Goal: Information Seeking & Learning: Learn about a topic

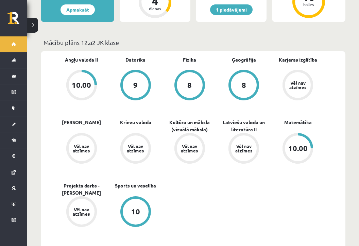
scroll to position [204, 0]
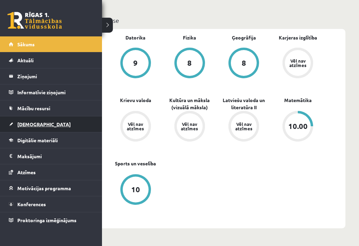
click at [26, 119] on link "[DEMOGRAPHIC_DATA]" at bounding box center [51, 124] width 85 height 16
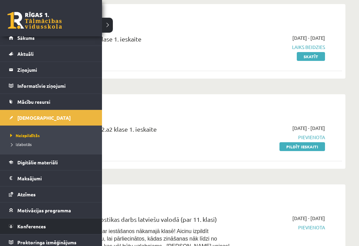
scroll to position [7, 0]
click at [32, 229] on link "Konferences" at bounding box center [51, 226] width 85 height 16
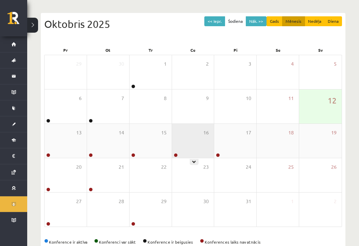
click at [184, 134] on div "16" at bounding box center [193, 141] width 42 height 34
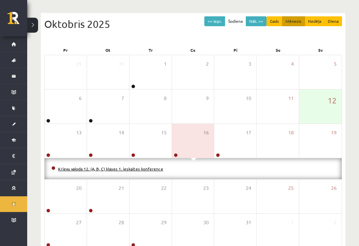
click at [83, 167] on link "Krievu valoda 12. (A, B, C) klases 1. ieskaites konference" at bounding box center [110, 168] width 105 height 5
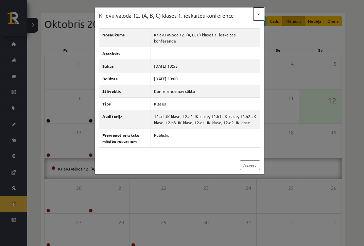
click at [257, 14] on button "×" at bounding box center [259, 13] width 11 height 13
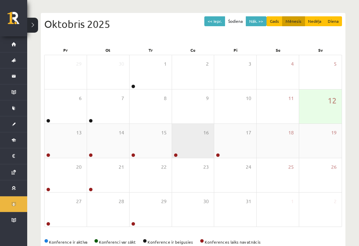
click at [188, 150] on div "16" at bounding box center [193, 141] width 42 height 34
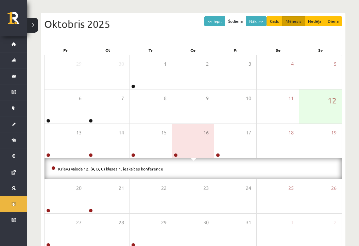
click at [133, 169] on link "Krievu valoda 12. (A, B, C) klases 1. ieskaites konference" at bounding box center [110, 168] width 105 height 5
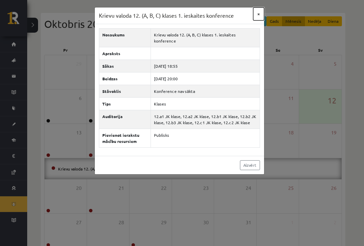
click at [260, 15] on button "×" at bounding box center [259, 13] width 11 height 13
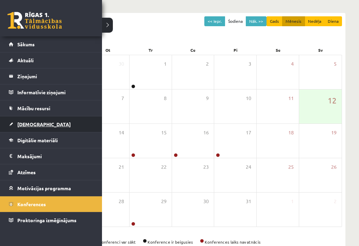
click at [25, 125] on span "[DEMOGRAPHIC_DATA]" at bounding box center [43, 124] width 53 height 6
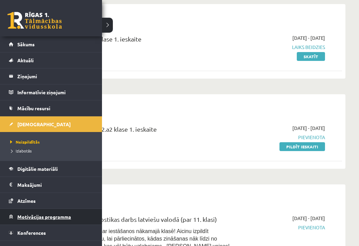
scroll to position [11, 0]
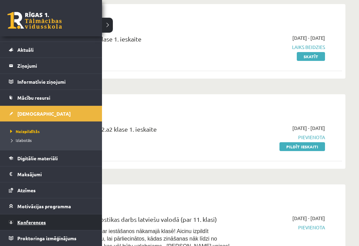
click at [27, 220] on span "Konferences" at bounding box center [31, 222] width 29 height 6
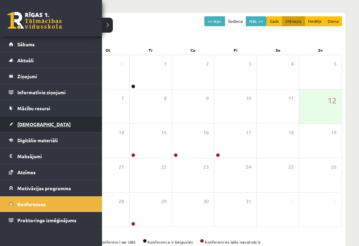
click at [28, 125] on span "[DEMOGRAPHIC_DATA]" at bounding box center [43, 124] width 53 height 6
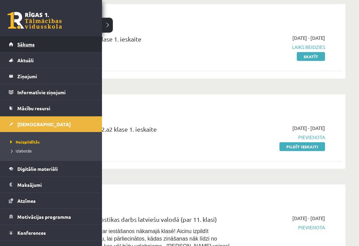
click at [16, 47] on link "Sākums" at bounding box center [51, 44] width 85 height 16
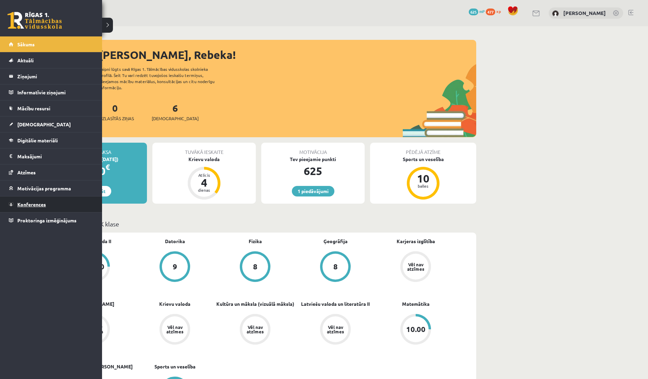
click at [28, 196] on link "Konferences" at bounding box center [51, 204] width 85 height 16
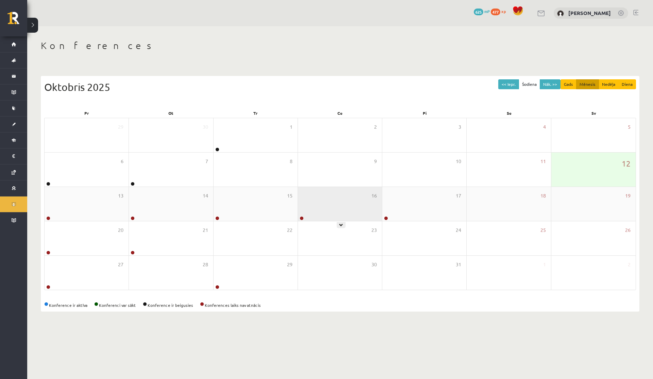
click at [310, 203] on div "16" at bounding box center [340, 204] width 84 height 34
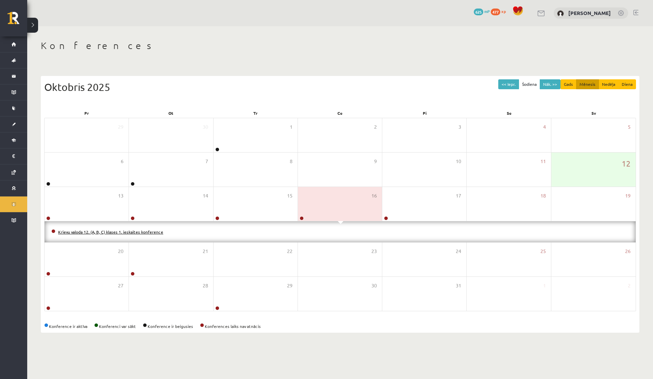
click at [137, 233] on link "Krievu valoda 12. (A, B, C) klases 1. ieskaites konference" at bounding box center [110, 231] width 105 height 5
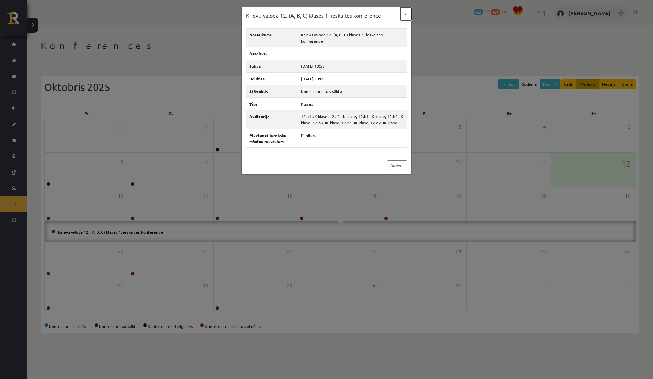
click at [359, 13] on button "×" at bounding box center [406, 13] width 11 height 13
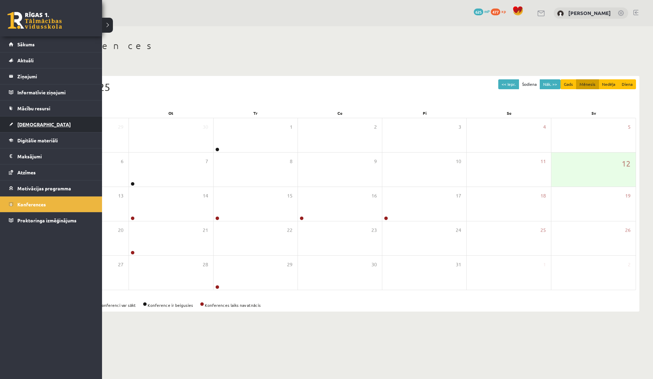
click at [34, 127] on link "[DEMOGRAPHIC_DATA]" at bounding box center [51, 124] width 85 height 16
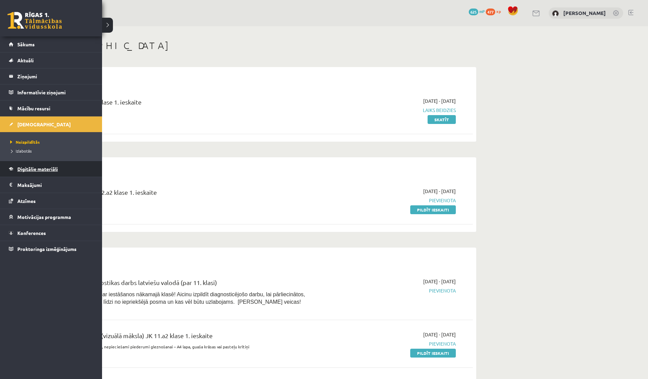
click at [25, 173] on link "Digitālie materiāli" at bounding box center [51, 169] width 85 height 16
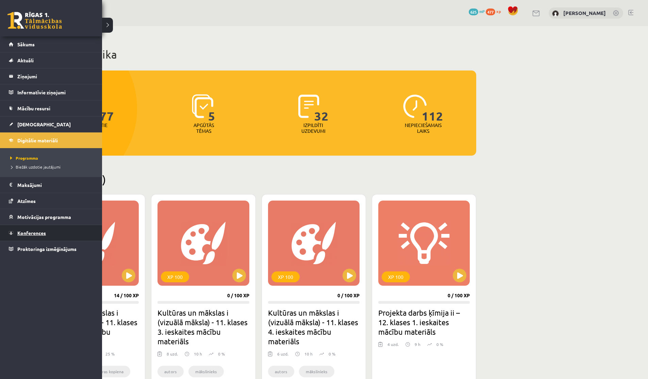
click at [28, 232] on span "Konferences" at bounding box center [31, 233] width 29 height 6
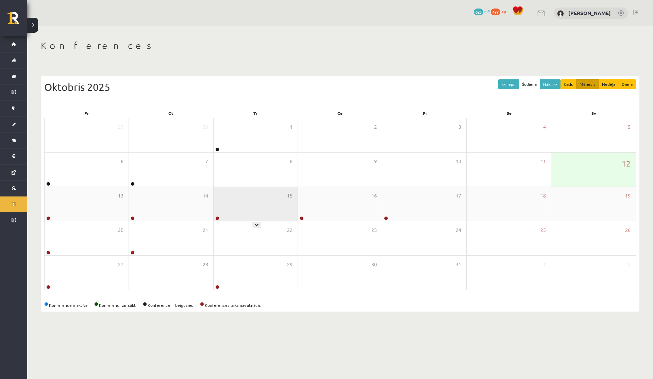
click at [220, 211] on div "15" at bounding box center [256, 204] width 84 height 34
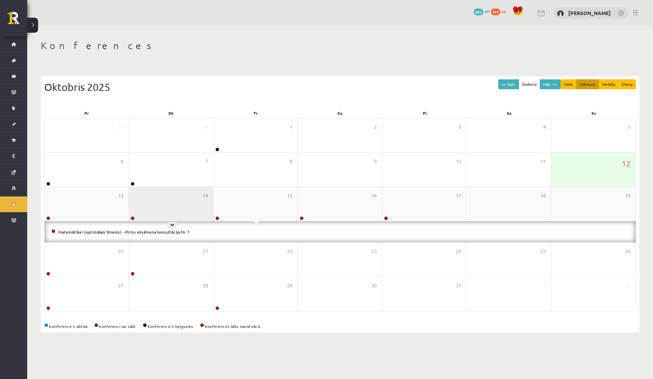
click at [156, 201] on div "14" at bounding box center [171, 204] width 84 height 34
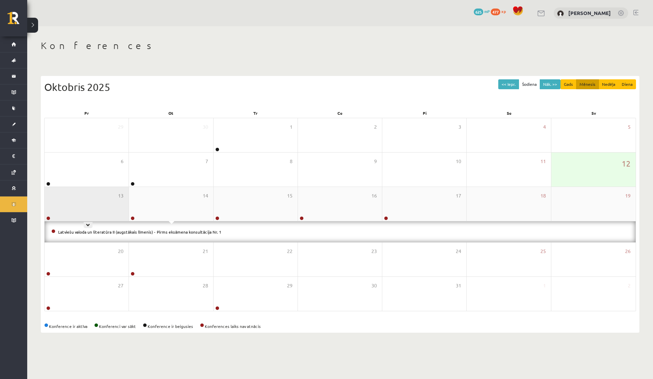
click at [100, 202] on div "13" at bounding box center [87, 204] width 84 height 34
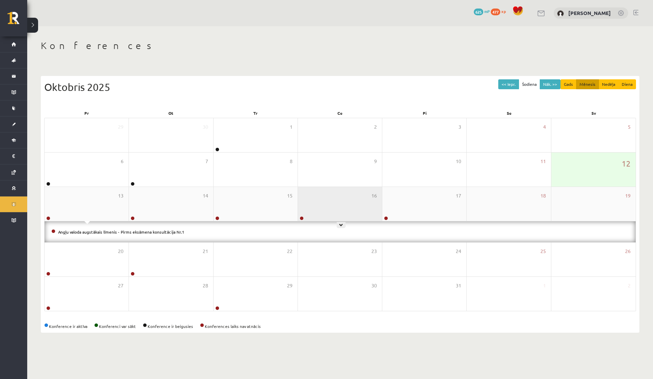
click at [317, 216] on div "16" at bounding box center [340, 204] width 84 height 34
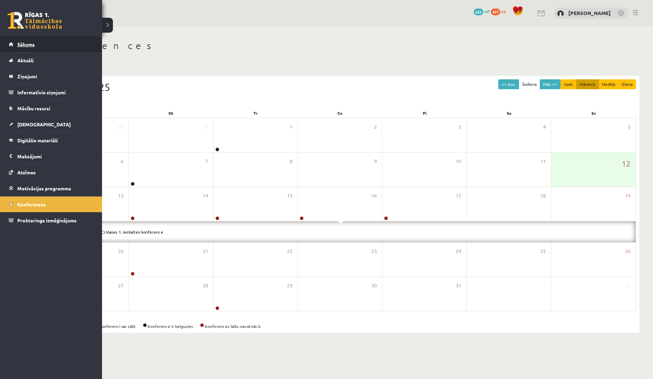
click at [18, 44] on span "Sākums" at bounding box center [25, 44] width 17 height 6
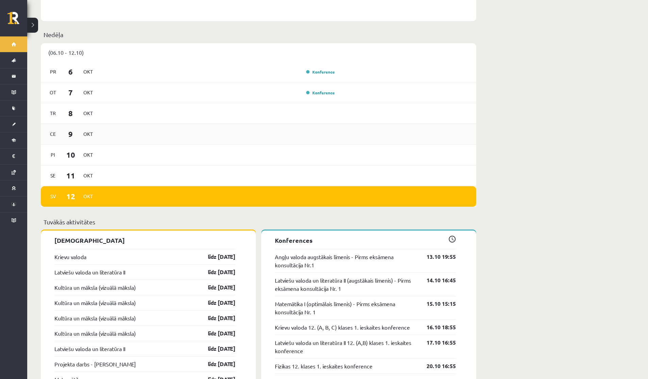
scroll to position [405, 0]
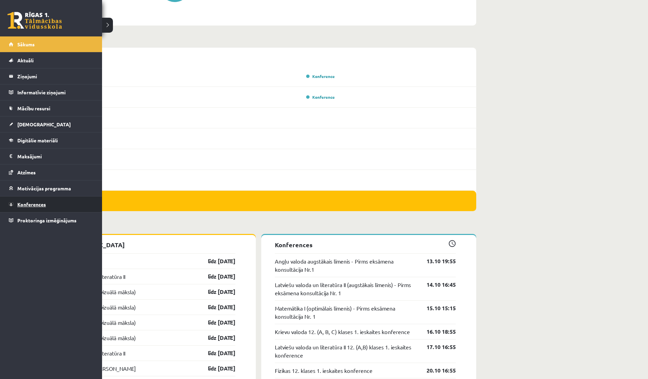
click at [19, 201] on link "Konferences" at bounding box center [51, 204] width 85 height 16
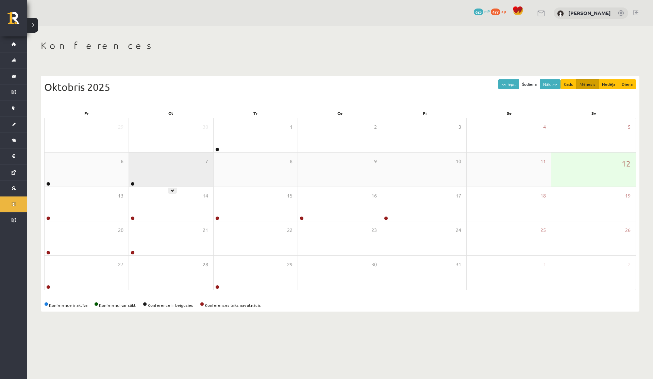
click at [180, 164] on div "7" at bounding box center [171, 169] width 84 height 34
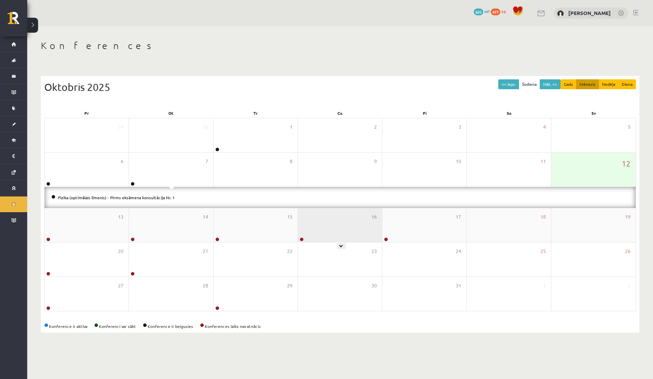
click at [319, 219] on div "16" at bounding box center [340, 225] width 84 height 34
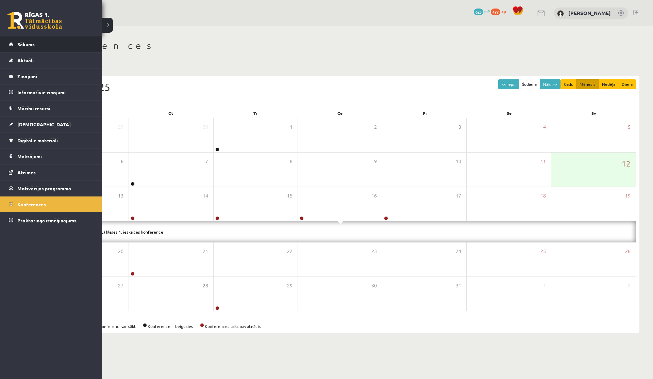
click at [14, 44] on link "Sākums" at bounding box center [51, 44] width 85 height 16
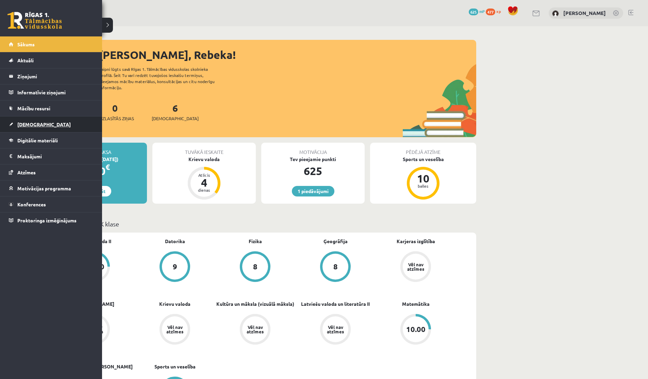
click at [38, 126] on link "[DEMOGRAPHIC_DATA]" at bounding box center [51, 124] width 85 height 16
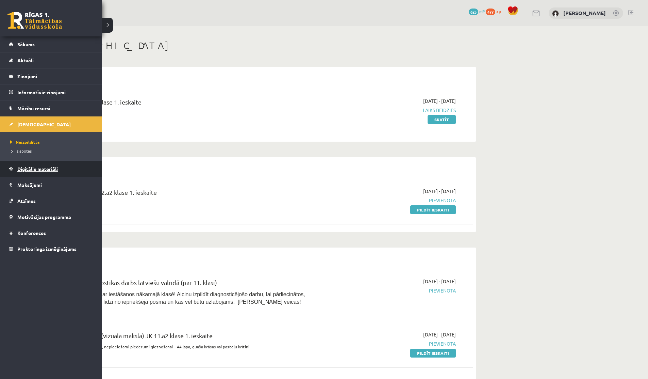
click at [36, 167] on span "Digitālie materiāli" at bounding box center [37, 169] width 40 height 6
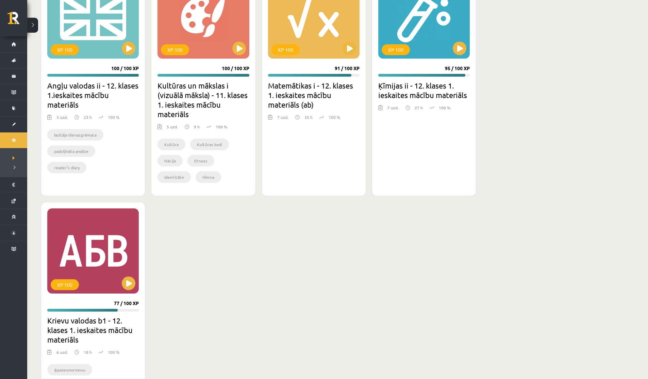
scroll to position [498, 0]
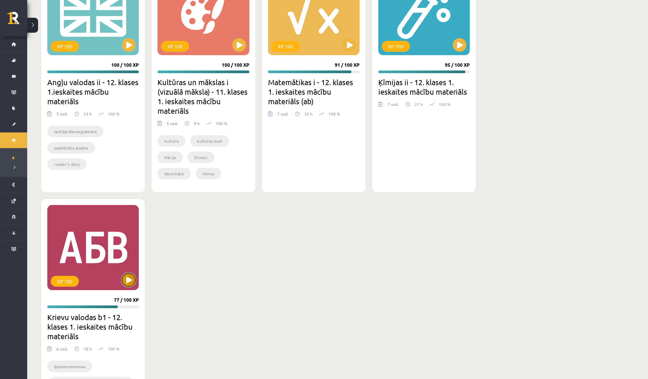
click at [131, 277] on button at bounding box center [129, 280] width 14 height 14
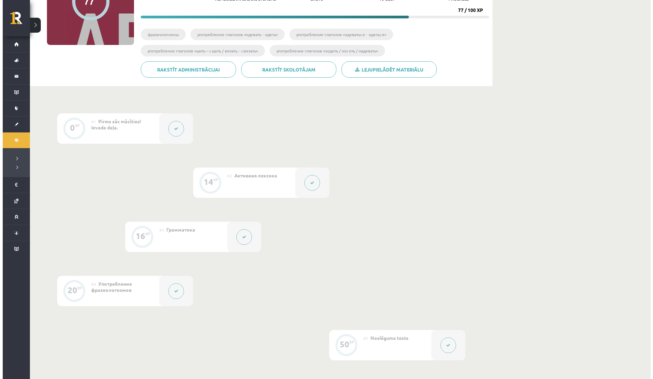
scroll to position [104, 0]
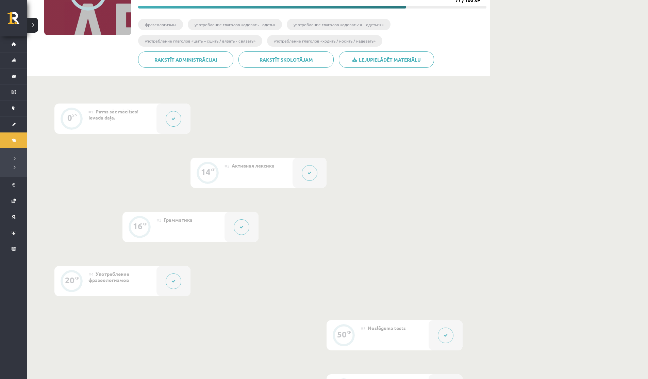
click at [313, 179] on button at bounding box center [310, 173] width 16 height 16
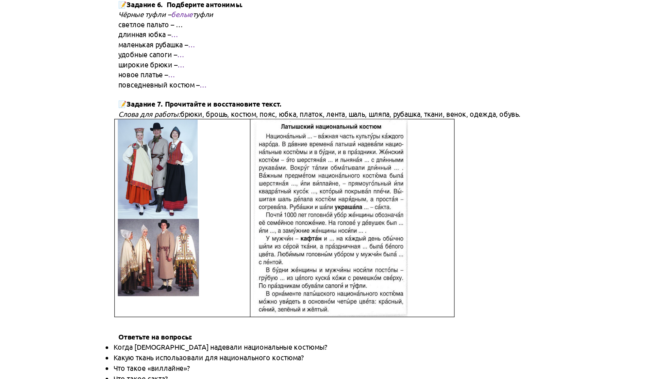
scroll to position [698, 0]
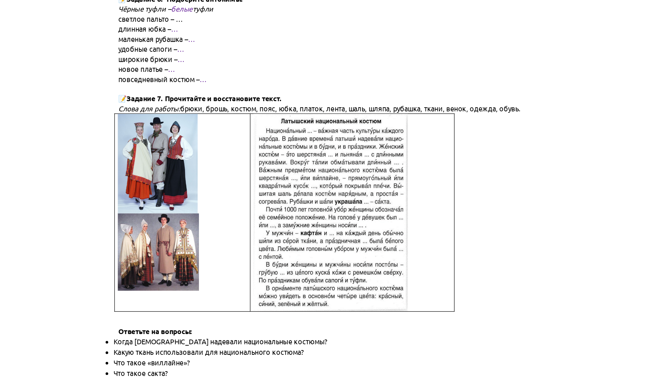
drag, startPoint x: 278, startPoint y: 182, endPoint x: 248, endPoint y: 45, distance: 140.3
drag, startPoint x: 302, startPoint y: 111, endPoint x: 318, endPoint y: 111, distance: 15.7
click at [318, 124] on span "брюки, брошь, костюм, пояс, юбка, платок, лента, шаль, шляпа, рубашка, ткани, в…" at bounding box center [343, 127] width 265 height 7
drag, startPoint x: 302, startPoint y: 110, endPoint x: 317, endPoint y: 110, distance: 15.3
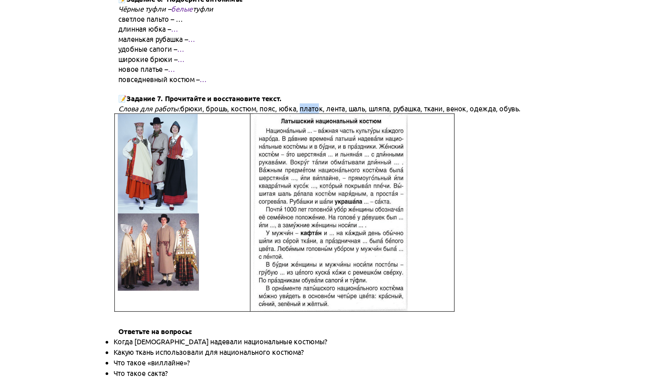
click at [317, 124] on span "брюки, брошь, костюм, пояс, юбка, платок, лента, шаль, шляпа, рубашка, ткани, в…" at bounding box center [343, 127] width 265 height 7
drag, startPoint x: 212, startPoint y: 113, endPoint x: 339, endPoint y: 104, distance: 127.6
click at [328, 124] on span "брюки, брошь, костюм, пояс, юбка, платок, лента, шаль, шляпа, рубашка, ткани, в…" at bounding box center [343, 127] width 265 height 7
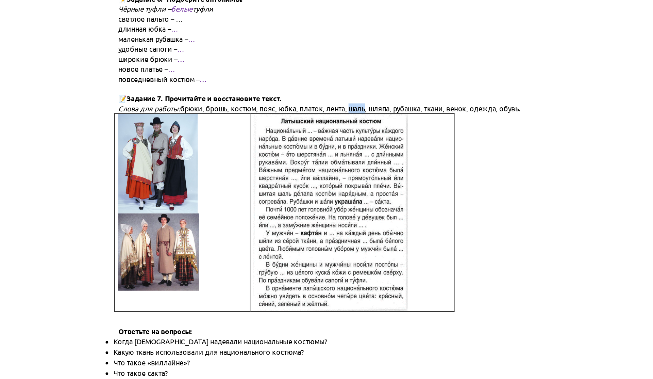
drag, startPoint x: 340, startPoint y: 110, endPoint x: 362, endPoint y: 111, distance: 22.1
click at [361, 124] on span "брюки, брошь, костюм, пояс, юбка, платок, лента, шаль, шляпа, рубашка, ткани, в…" at bounding box center [343, 127] width 265 height 7
click at [362, 124] on span "брюки, брошь, костюм, пояс, юбка, платок, лента, шаль, шляпа, рубашка, ткани, в…" at bounding box center [343, 127] width 265 height 7
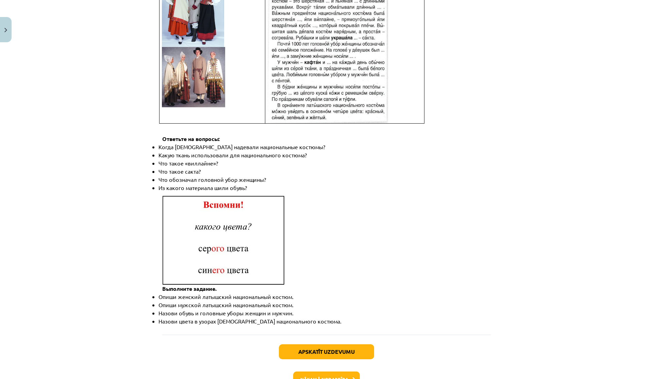
scroll to position [889, 0]
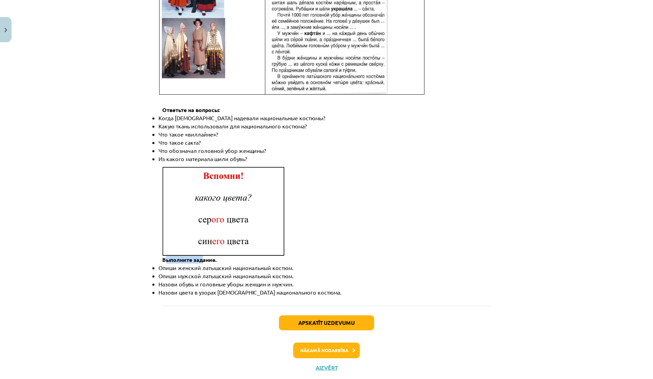
drag, startPoint x: 162, startPoint y: 244, endPoint x: 201, endPoint y: 244, distance: 39.1
click at [200, 256] on span "Выполните задан" at bounding box center [185, 259] width 47 height 7
click at [201, 256] on span "Выполните задан" at bounding box center [185, 259] width 47 height 7
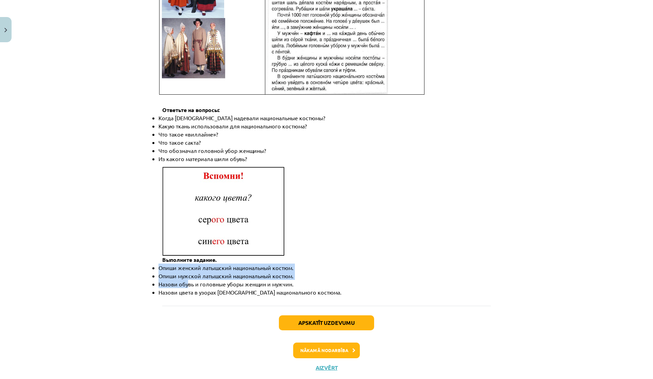
drag, startPoint x: 153, startPoint y: 254, endPoint x: 184, endPoint y: 263, distance: 32.1
click at [184, 263] on ul "Опиши женский латышский национальный костюм. Опиши мужской латышс кий националь…" at bounding box center [326, 279] width 329 height 33
click at [184, 280] on li "Назови обувь и головные уборы женщин и мужчин." at bounding box center [330, 284] width 343 height 8
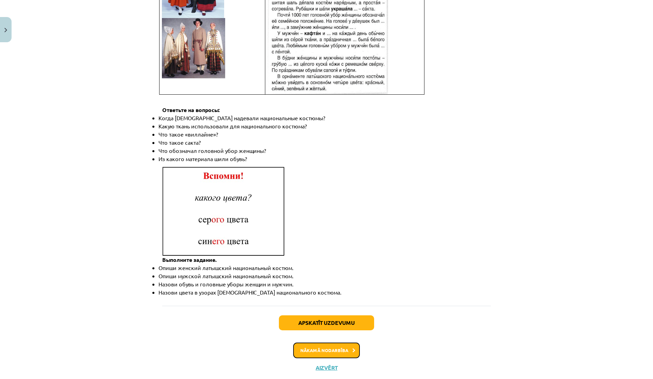
click at [338, 342] on button "Nākamā nodarbība" at bounding box center [326, 350] width 67 height 16
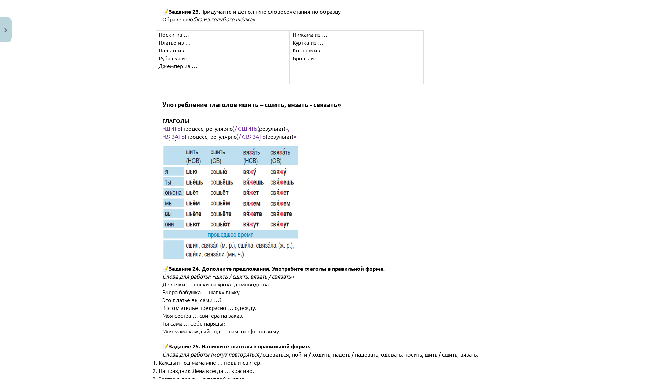
scroll to position [3346, 0]
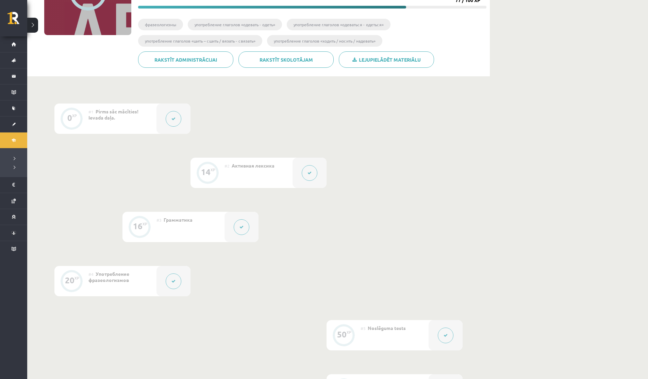
click at [301, 174] on div at bounding box center [310, 173] width 34 height 30
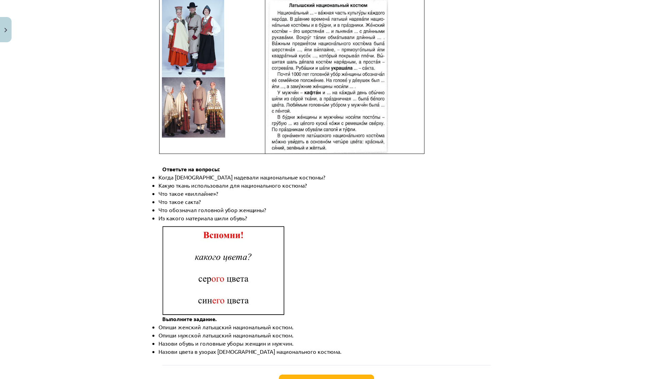
scroll to position [889, 0]
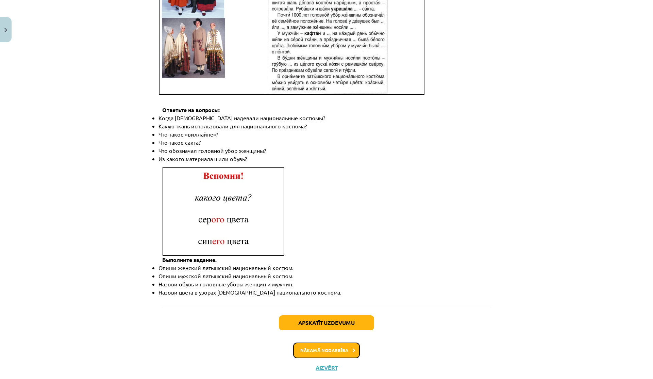
click at [329, 342] on button "Nākamā nodarbība" at bounding box center [326, 350] width 67 height 16
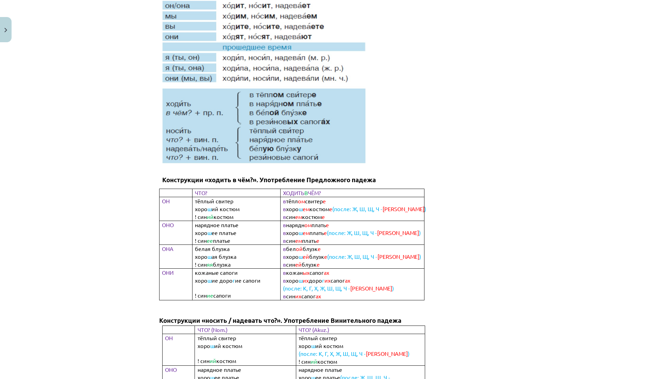
scroll to position [189, 0]
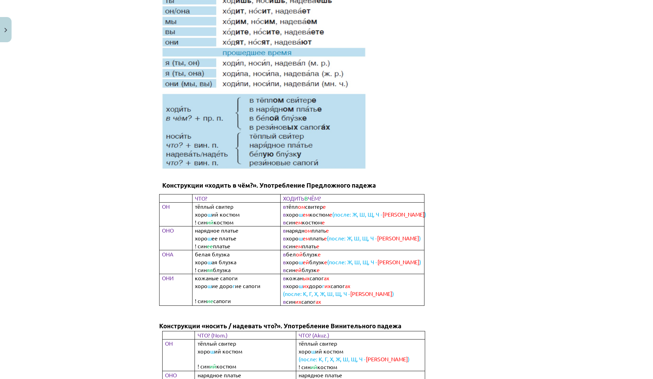
click at [201, 208] on span "тёплый свитер" at bounding box center [214, 206] width 38 height 7
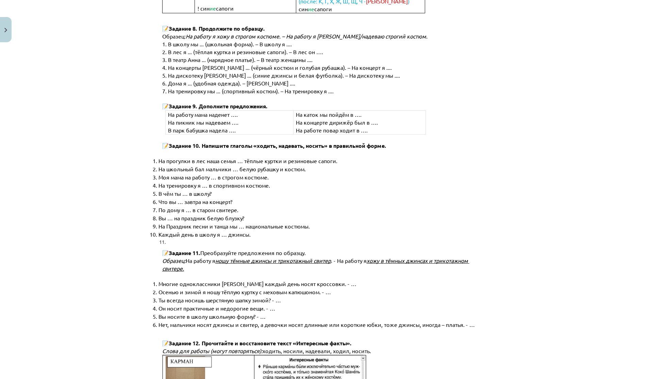
scroll to position [618, 0]
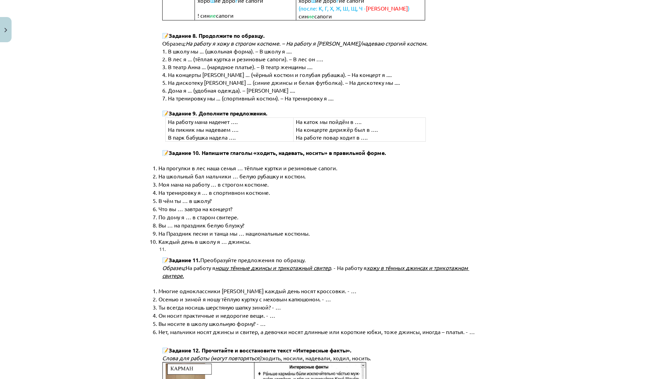
drag, startPoint x: 208, startPoint y: 175, endPoint x: 257, endPoint y: 174, distance: 49.7
click at [257, 189] on span "На тренировку я … в спортивном костюме." at bounding box center [215, 192] width 112 height 7
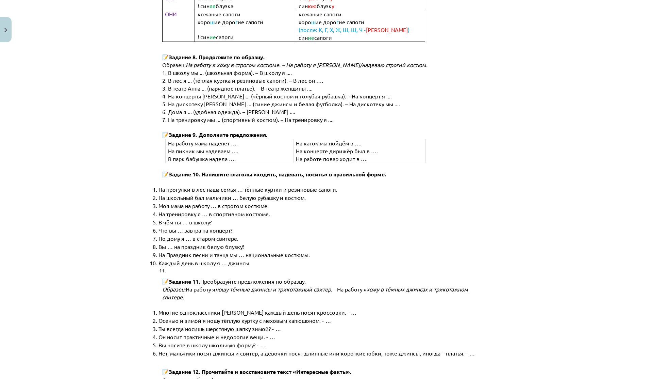
scroll to position [613, 0]
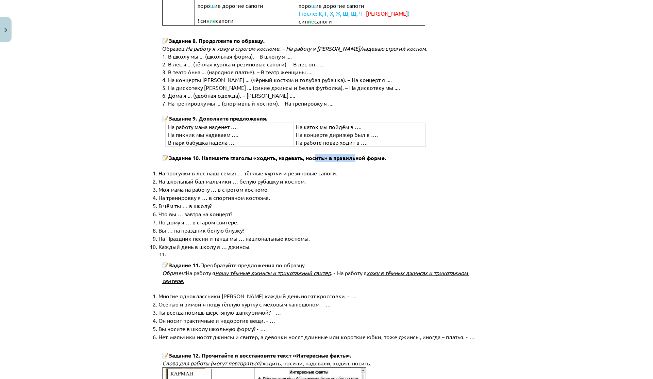
drag, startPoint x: 313, startPoint y: 137, endPoint x: 354, endPoint y: 137, distance: 40.8
click at [354, 154] on span "Задание 10. Напишите глаголы «ходить, надевать, носить» в правильной форме." at bounding box center [278, 157] width 218 height 7
click at [355, 154] on span "Задание 10. Напишите глаголы «ходить, надевать, носить» в правильной форме." at bounding box center [278, 157] width 218 height 7
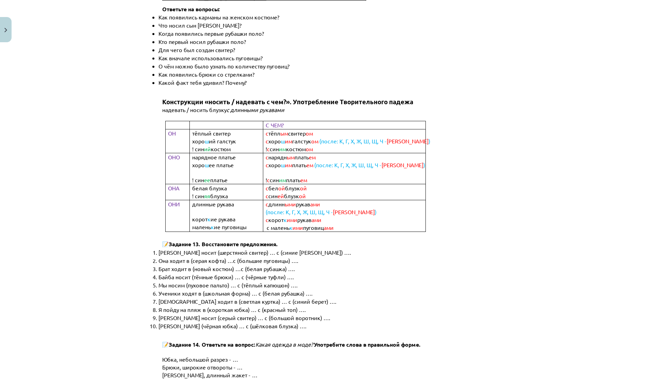
scroll to position [1176, 0]
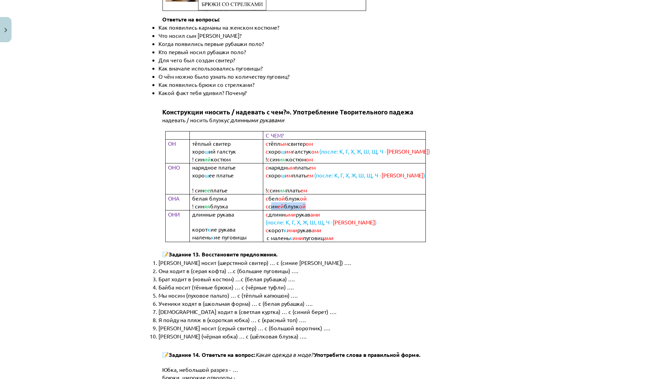
drag, startPoint x: 267, startPoint y: 186, endPoint x: 309, endPoint y: 189, distance: 41.9
click at [309, 189] on tbody "С ЧЕМ? ОН тёплый свитер хоро ш ий галстук ! син ий костюм с тёпл ым свитер ом с…" at bounding box center [295, 186] width 260 height 111
click at [309, 210] on p "с длинн ыми рукав ами" at bounding box center [350, 214] width 168 height 8
drag, startPoint x: 267, startPoint y: 138, endPoint x: 317, endPoint y: 143, distance: 50.2
click at [318, 155] on p "! с син им костюм ом" at bounding box center [350, 159] width 168 height 8
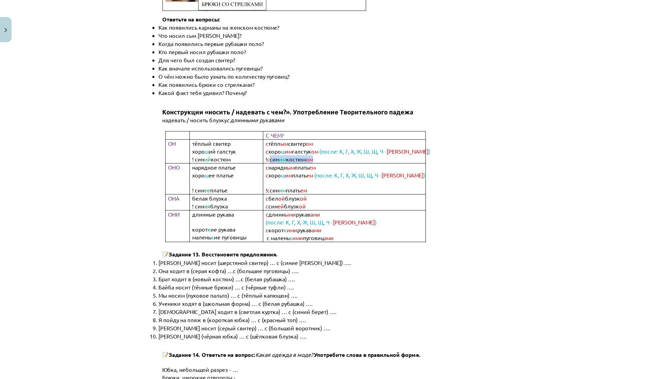
click at [317, 163] on td "с нарядн ым плать ем с хоро ш им плать ем (после: К, Г, Х, Ж, Ш, Щ, Ч - И ) ! с…" at bounding box center [344, 178] width 163 height 31
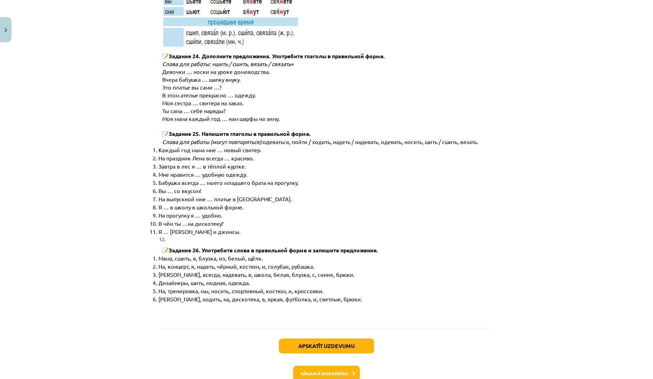
scroll to position [3346, 0]
click at [313, 365] on button "Nākamā nodarbība" at bounding box center [326, 373] width 67 height 16
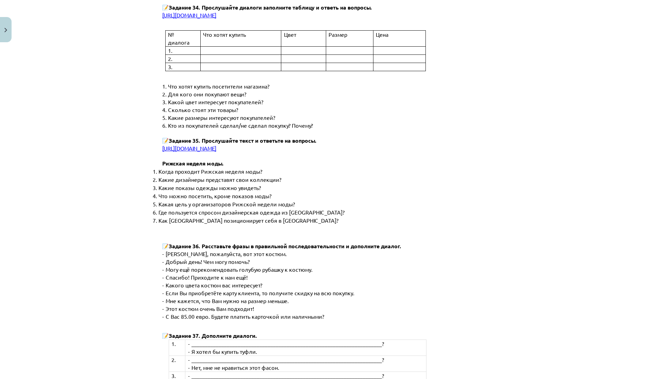
scroll to position [2498, 0]
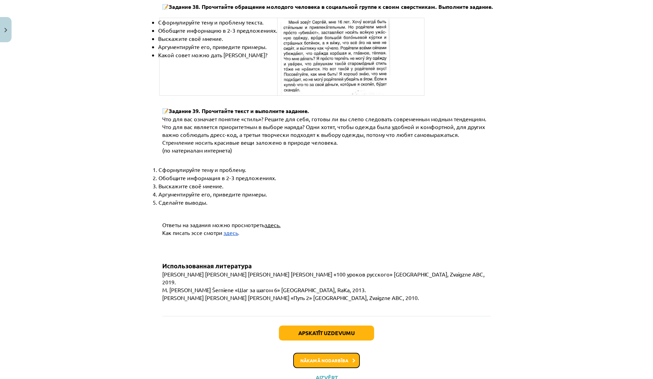
click at [303, 353] on button "Nākamā nodarbība" at bounding box center [326, 361] width 67 height 16
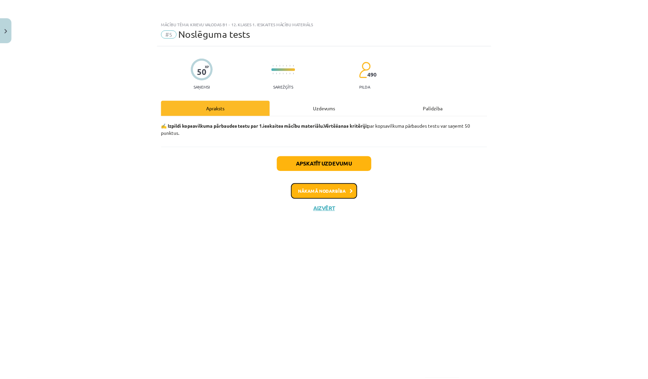
scroll to position [0, 0]
click at [328, 210] on button "Aizvērt" at bounding box center [327, 208] width 26 height 7
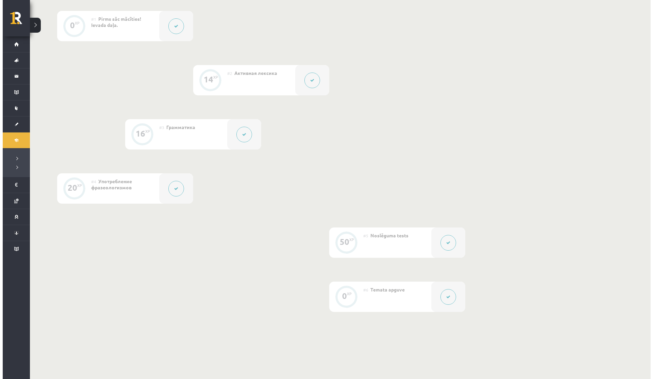
scroll to position [198, 0]
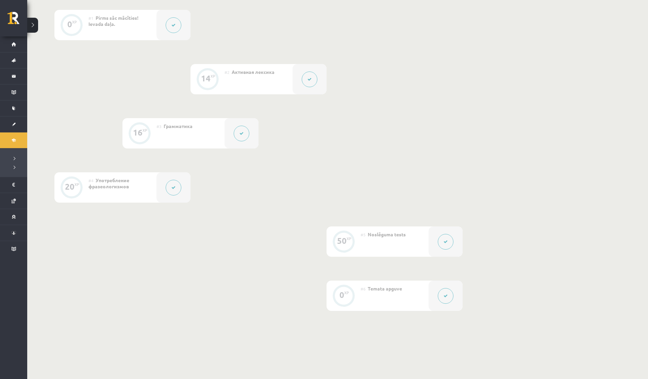
click at [250, 132] on div at bounding box center [242, 133] width 34 height 30
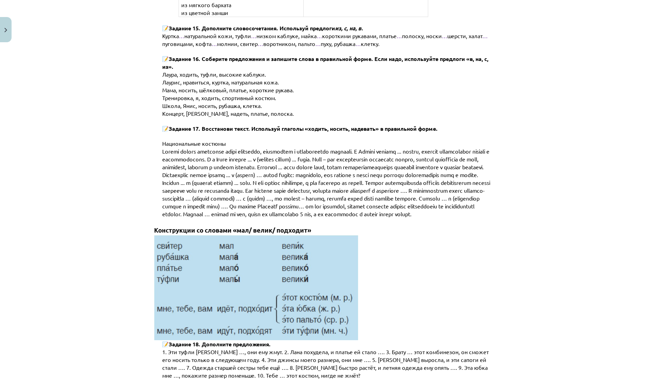
scroll to position [1672, 0]
drag, startPoint x: 209, startPoint y: 117, endPoint x: 291, endPoint y: 121, distance: 81.8
click at [291, 148] on span at bounding box center [326, 182] width 329 height 69
drag, startPoint x: 300, startPoint y: 100, endPoint x: 411, endPoint y: 101, distance: 110.6
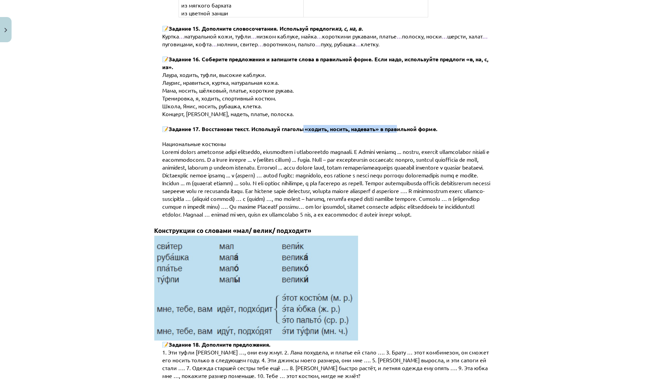
click at [411, 125] on span "Задание 17. Восстанови текст. Используй глаголы «ходить, носить, надевать» в пр…" at bounding box center [303, 128] width 269 height 7
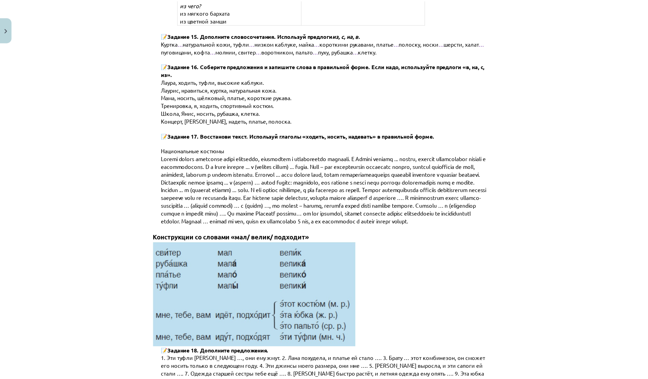
scroll to position [1662, 0]
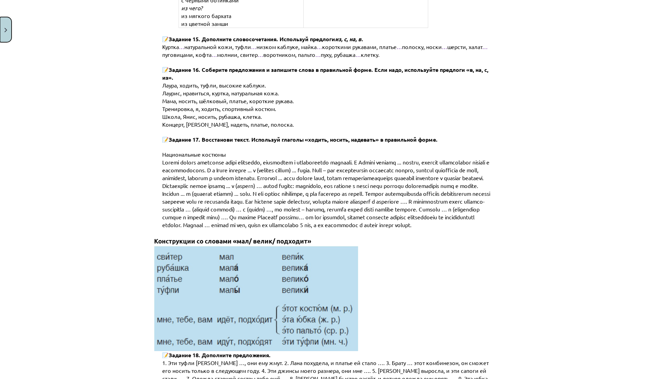
click at [8, 34] on button "Close" at bounding box center [6, 29] width 12 height 25
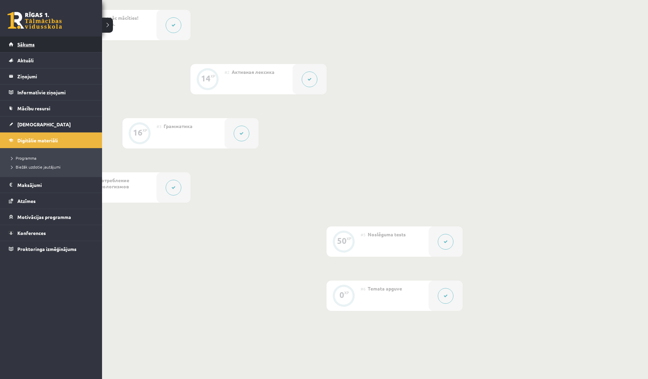
click at [10, 45] on link "Sākums" at bounding box center [51, 44] width 85 height 16
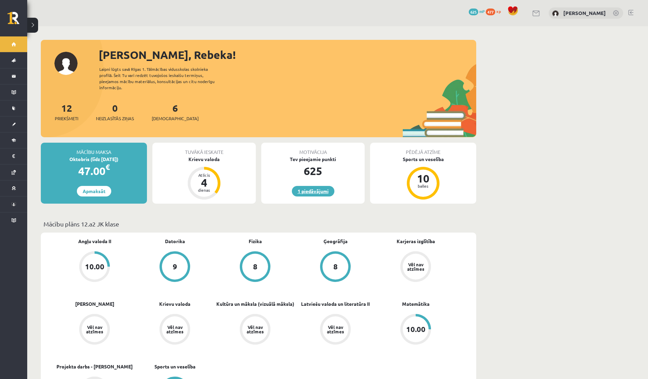
click at [298, 186] on link "1 piedāvājumi" at bounding box center [313, 191] width 43 height 11
